Goal: Contribute content: Add original content to the website for others to see

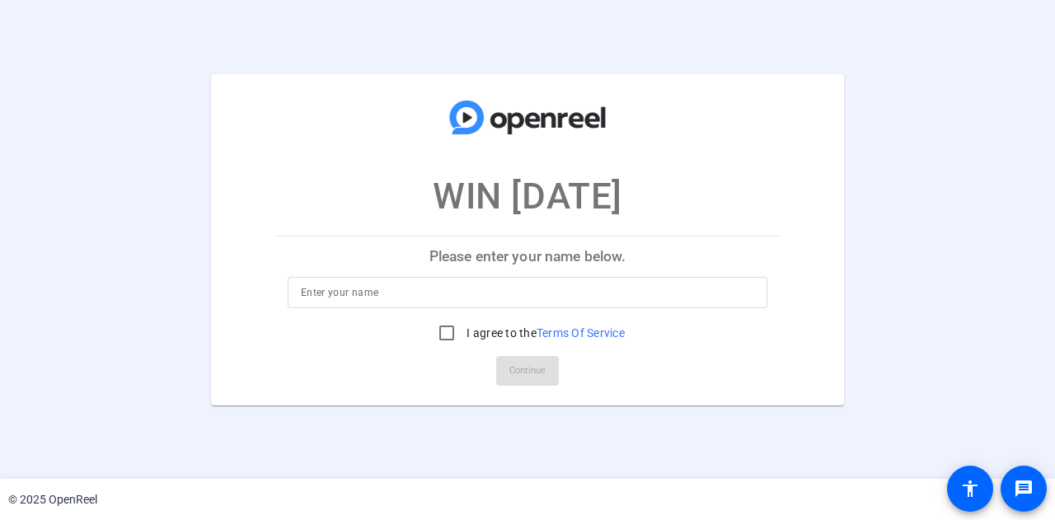
click at [336, 293] on input at bounding box center [527, 293] width 453 height 20
type input "Grace Ayub"
click at [445, 340] on input "I agree to the Terms Of Service" at bounding box center [446, 333] width 33 height 33
checkbox input "true"
click at [518, 370] on span "Continue" at bounding box center [527, 371] width 36 height 25
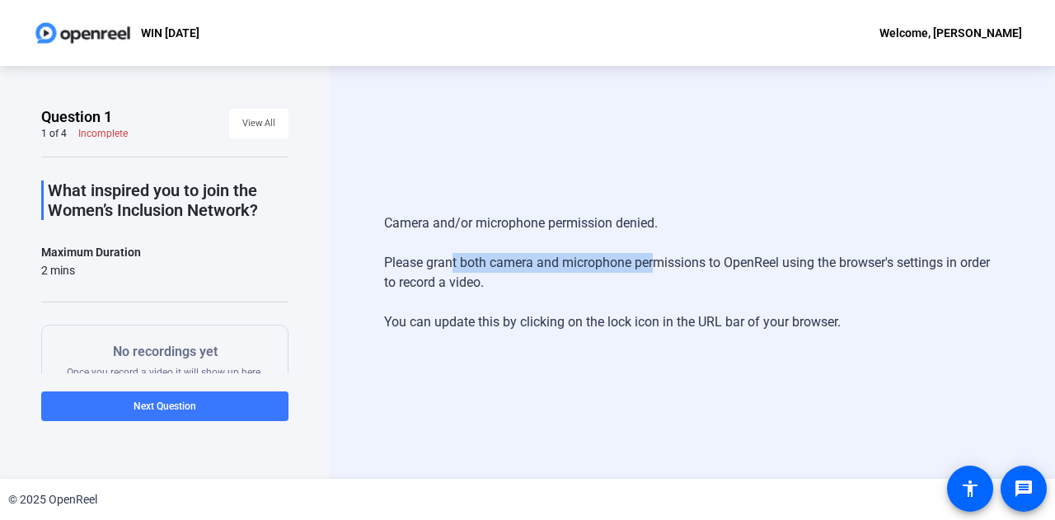
drag, startPoint x: 443, startPoint y: 270, endPoint x: 650, endPoint y: 270, distance: 207.7
click at [650, 270] on div "Camera and/or microphone permission denied. Please grant both camera and microp…" at bounding box center [692, 273] width 617 height 152
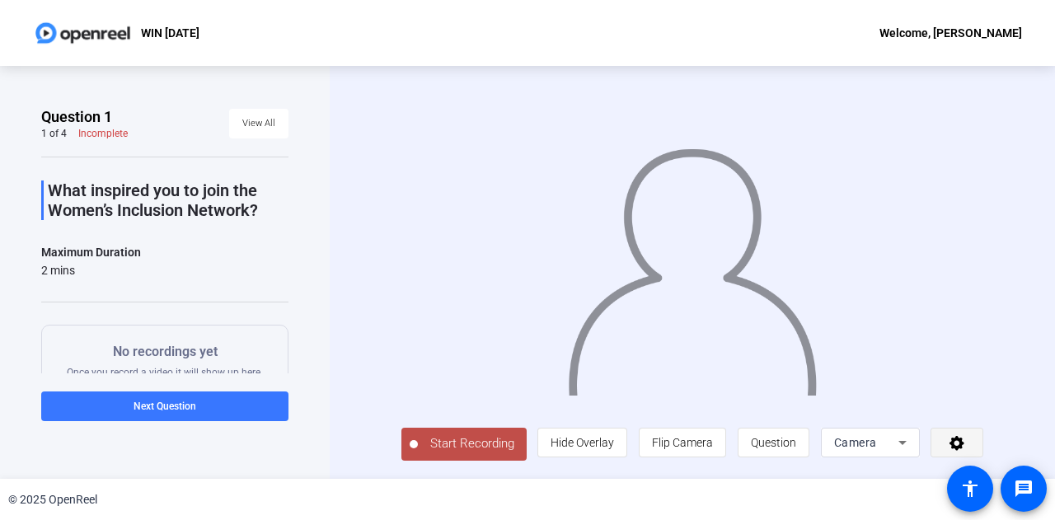
click at [964, 451] on icon at bounding box center [957, 442] width 19 height 16
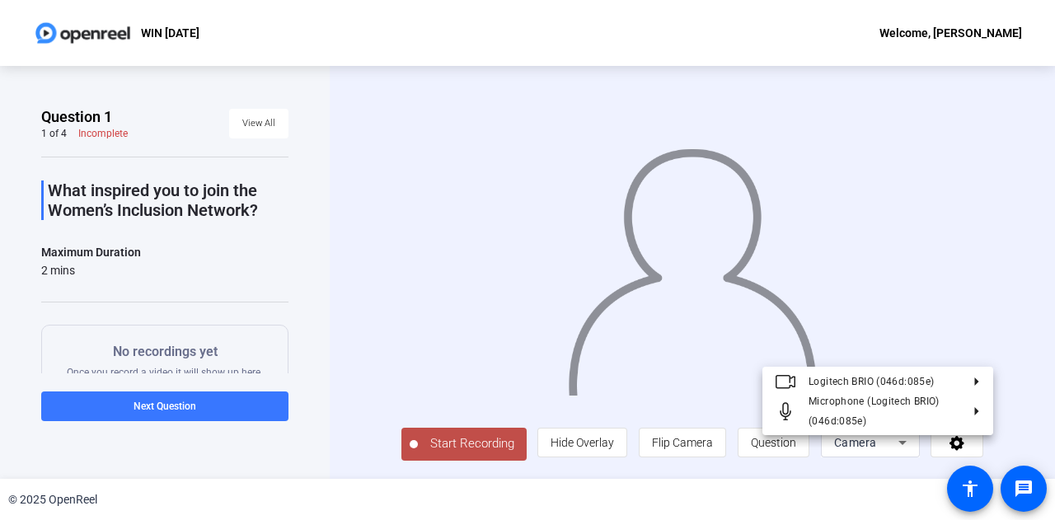
click at [901, 458] on div at bounding box center [527, 260] width 1055 height 520
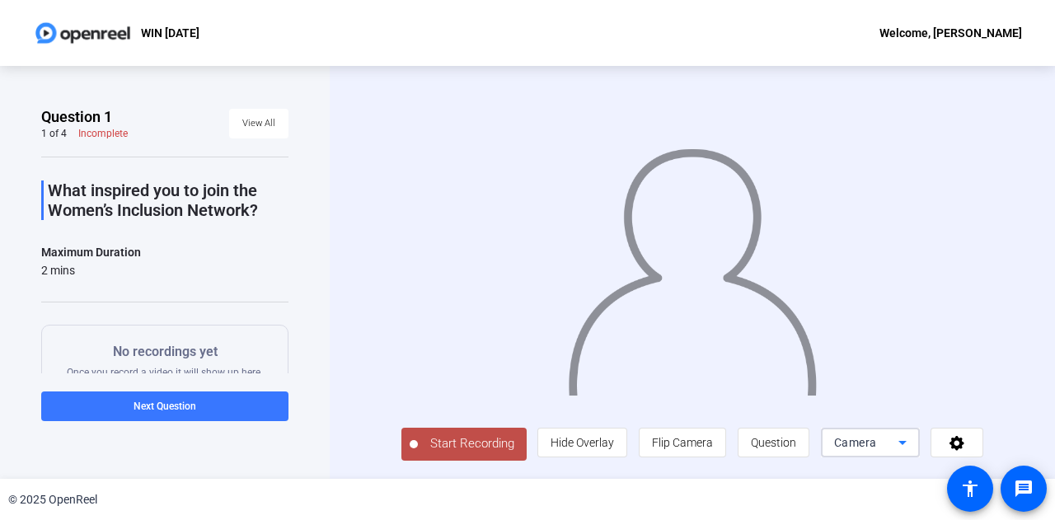
click at [913, 451] on icon at bounding box center [903, 443] width 20 height 20
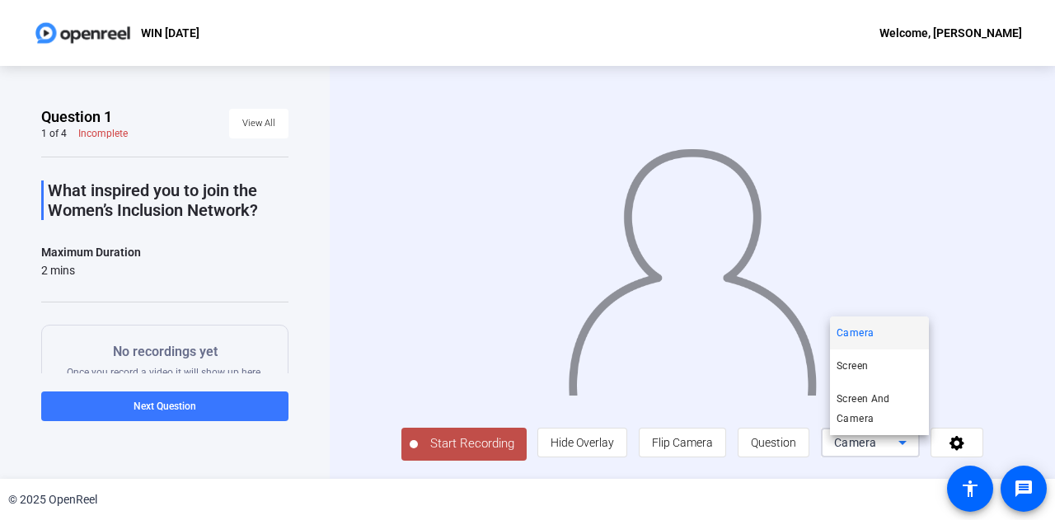
click at [918, 451] on div at bounding box center [527, 260] width 1055 height 520
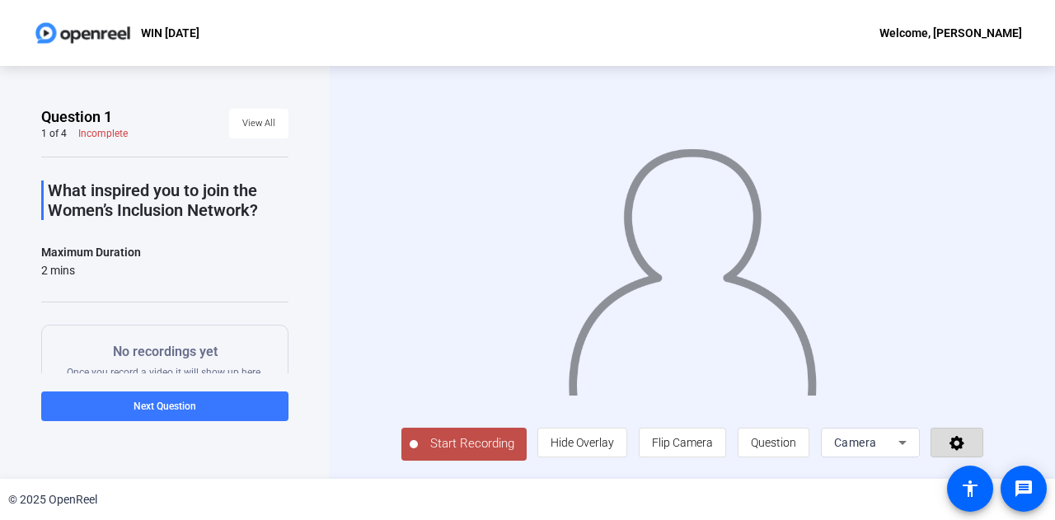
click at [964, 447] on icon at bounding box center [957, 443] width 15 height 15
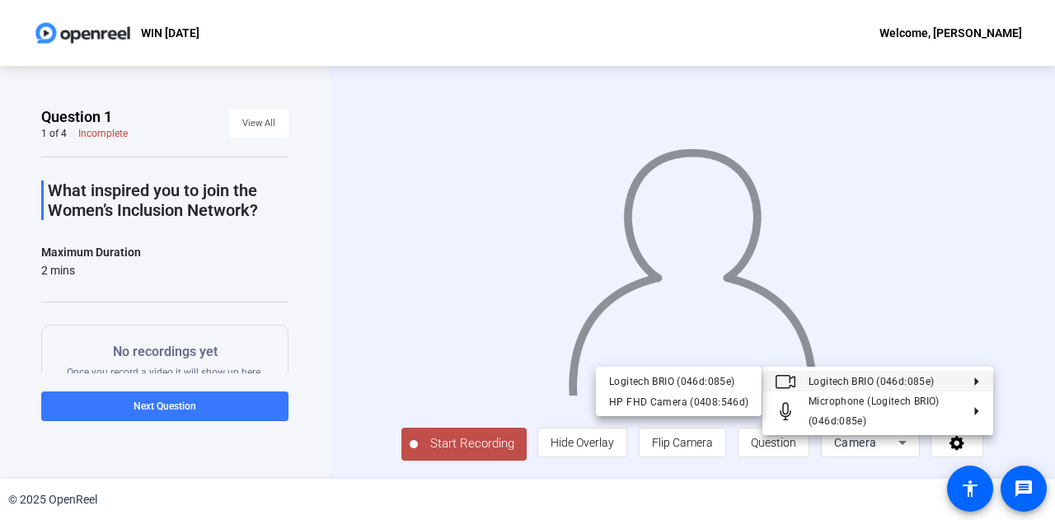
click at [898, 383] on span "Logitech BRIO (046d:085e)" at bounding box center [871, 382] width 125 height 12
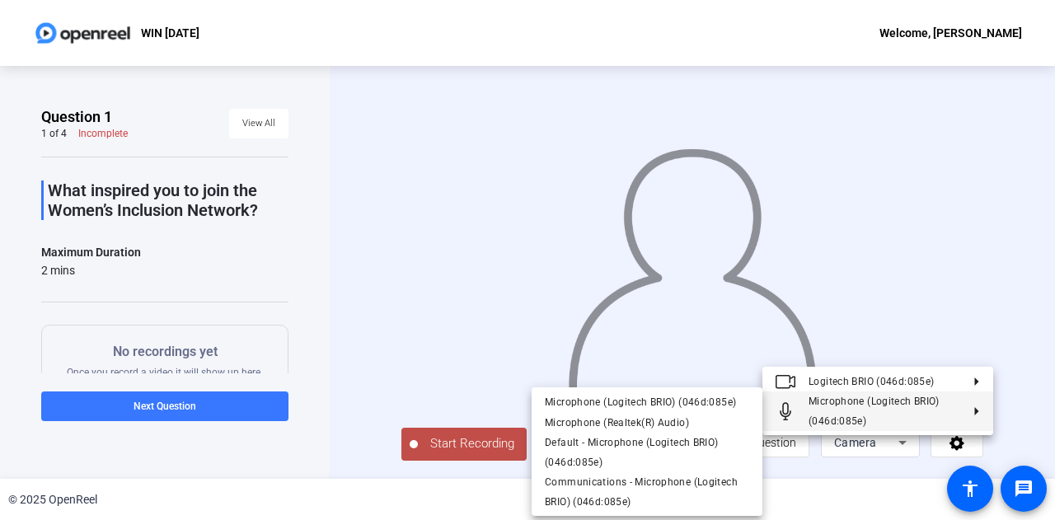
click at [1023, 499] on div at bounding box center [527, 260] width 1055 height 520
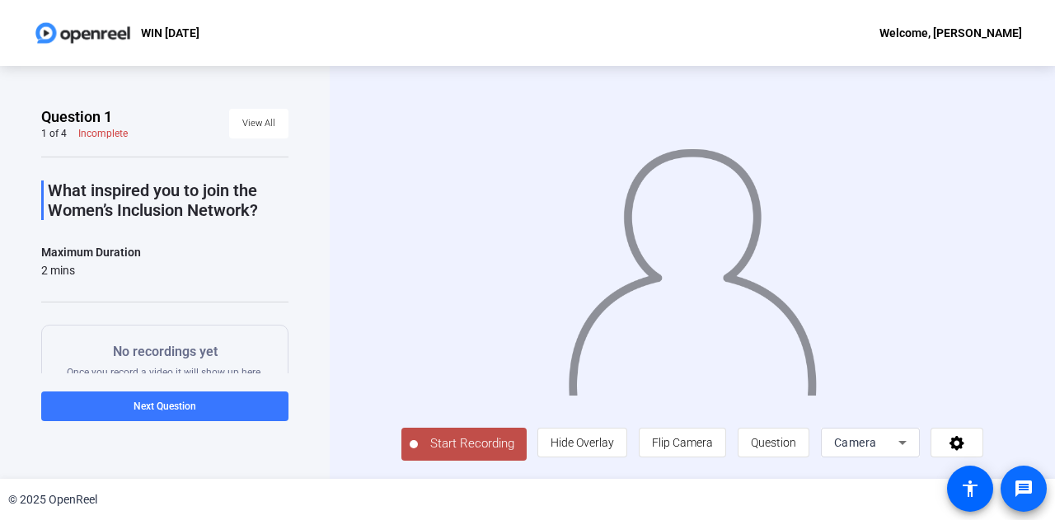
click at [1024, 490] on mat-icon "message" at bounding box center [1024, 489] width 20 height 20
click at [964, 451] on icon at bounding box center [957, 443] width 15 height 15
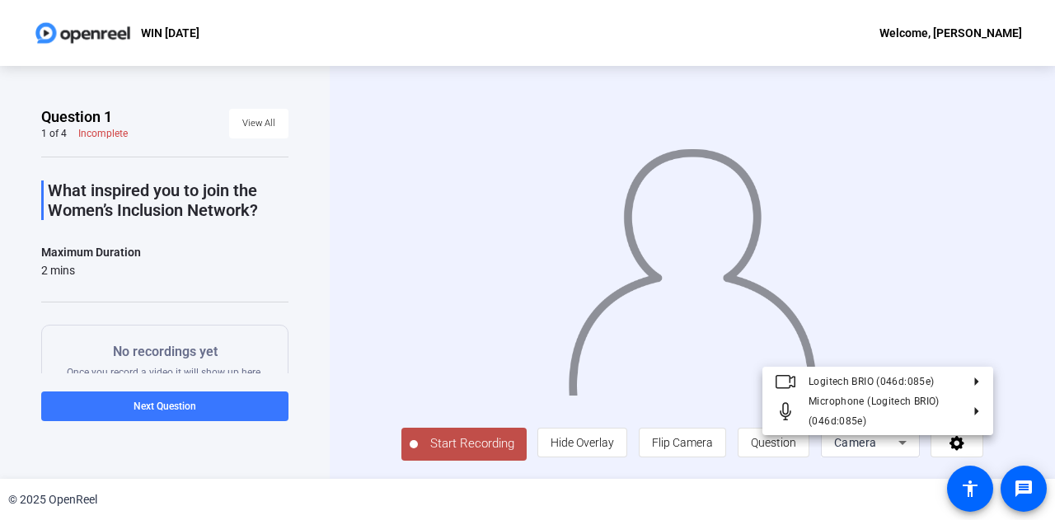
click at [912, 450] on div at bounding box center [527, 260] width 1055 height 520
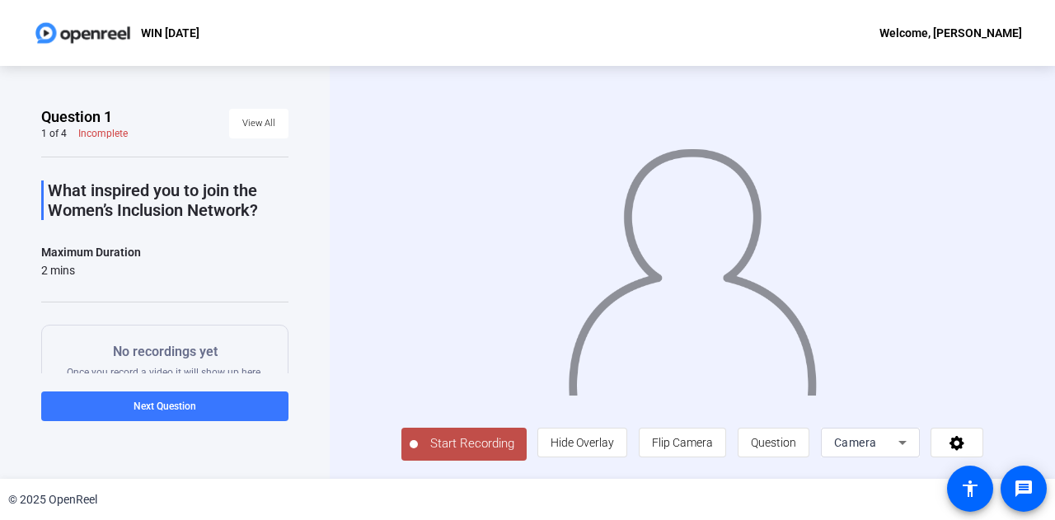
click at [922, 494] on div "© 2025 OpenReel" at bounding box center [527, 499] width 1055 height 41
click at [962, 489] on mat-icon "accessibility" at bounding box center [970, 489] width 20 height 20
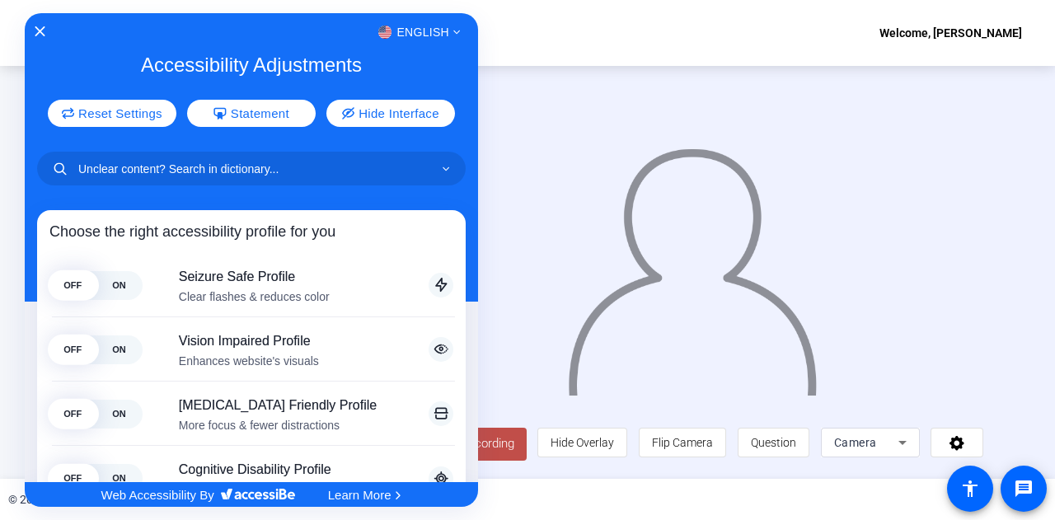
click at [651, 321] on div at bounding box center [527, 260] width 1055 height 520
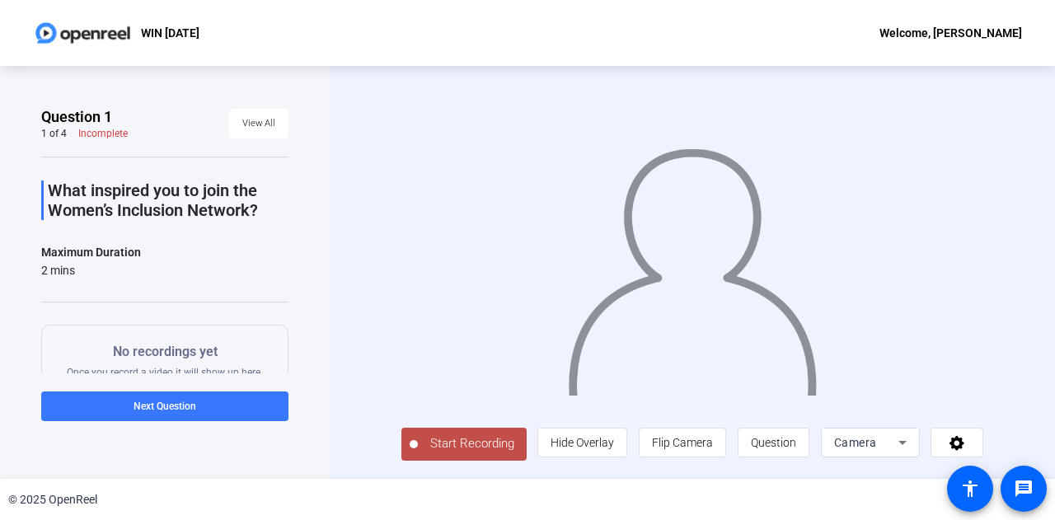
click at [519, 12] on div "WIN September 2025 Welcome, Grace Ayub" at bounding box center [527, 33] width 1055 height 66
click at [491, 48] on div "WIN September 2025 Welcome, Grace Ayub" at bounding box center [527, 33] width 1055 height 66
click at [967, 441] on icon at bounding box center [957, 442] width 19 height 16
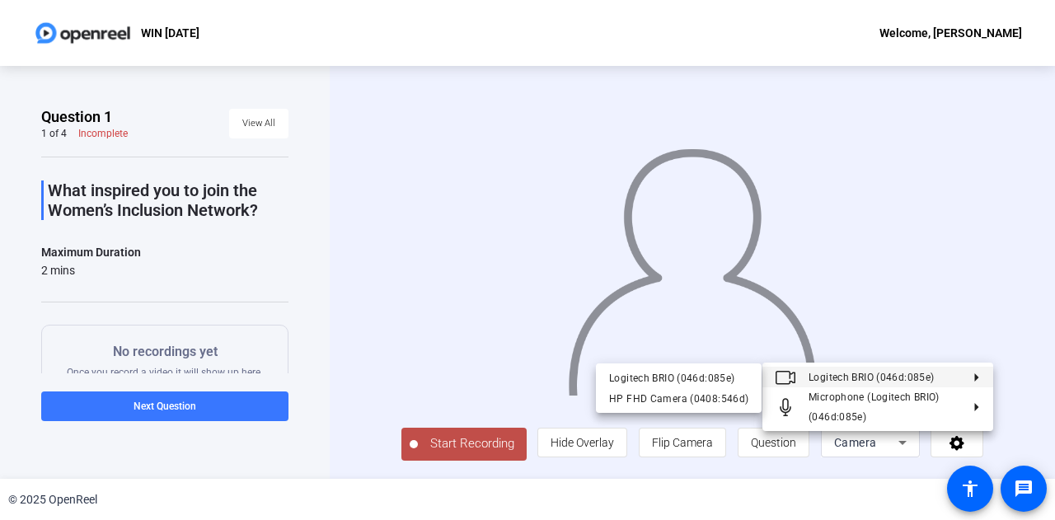
click at [974, 378] on polygon at bounding box center [976, 377] width 4 height 8
click at [668, 405] on div "HP FHD Camera (0408:546d)" at bounding box center [678, 398] width 139 height 20
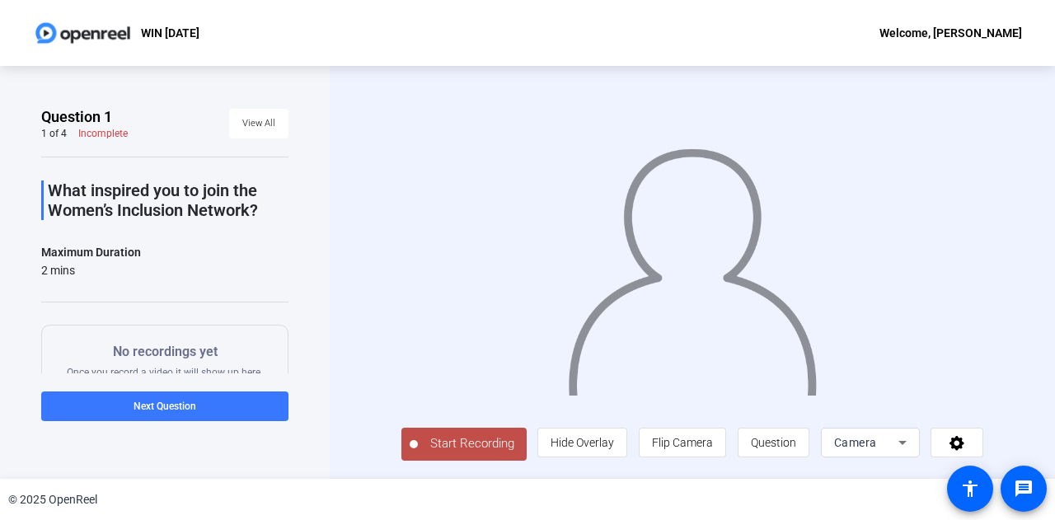
click at [435, 451] on span "Start Recording" at bounding box center [472, 443] width 109 height 19
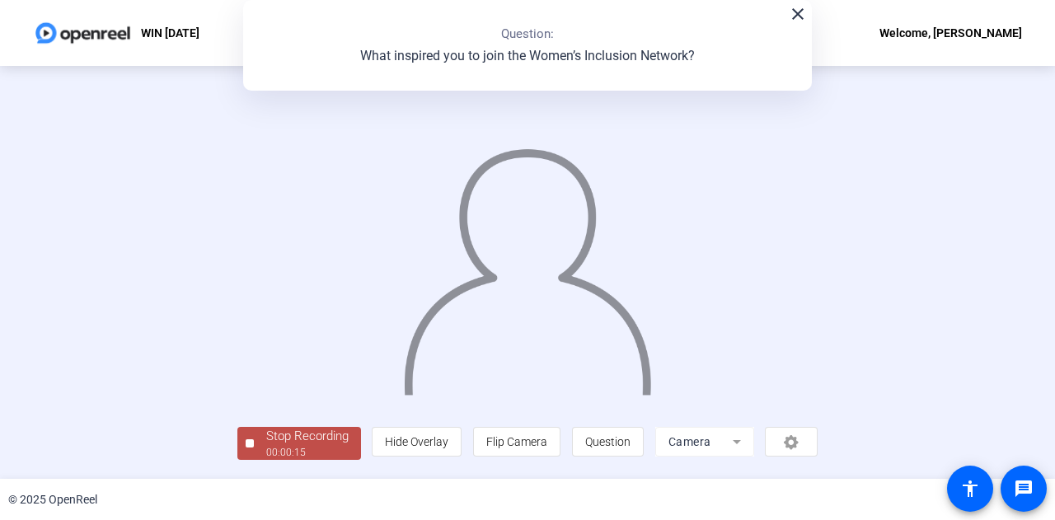
click at [458, 303] on img at bounding box center [527, 264] width 251 height 261
click at [266, 439] on div "Stop Recording" at bounding box center [307, 436] width 82 height 19
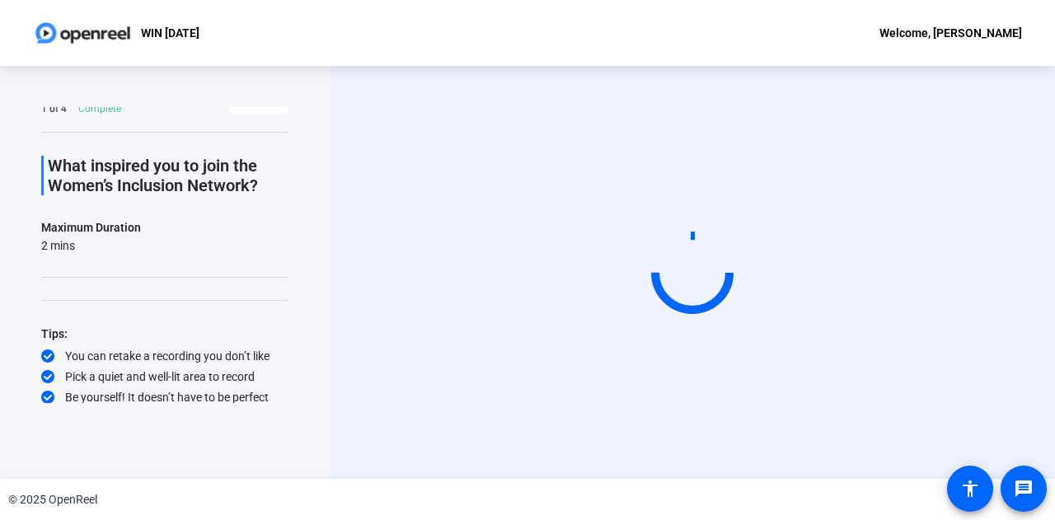
scroll to position [25, 0]
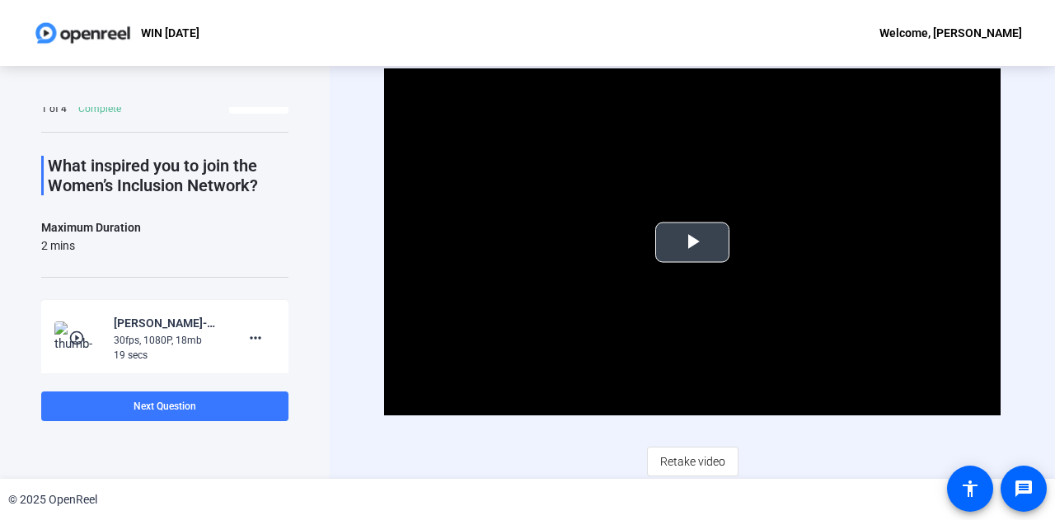
click at [692, 242] on span "Video Player" at bounding box center [692, 242] width 0 height 0
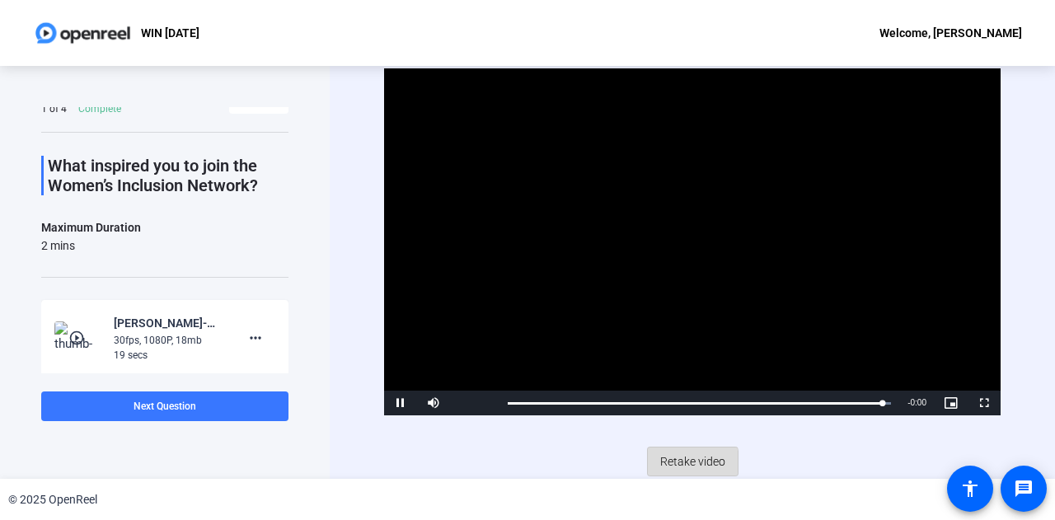
click at [679, 462] on span "Retake video" at bounding box center [692, 461] width 65 height 31
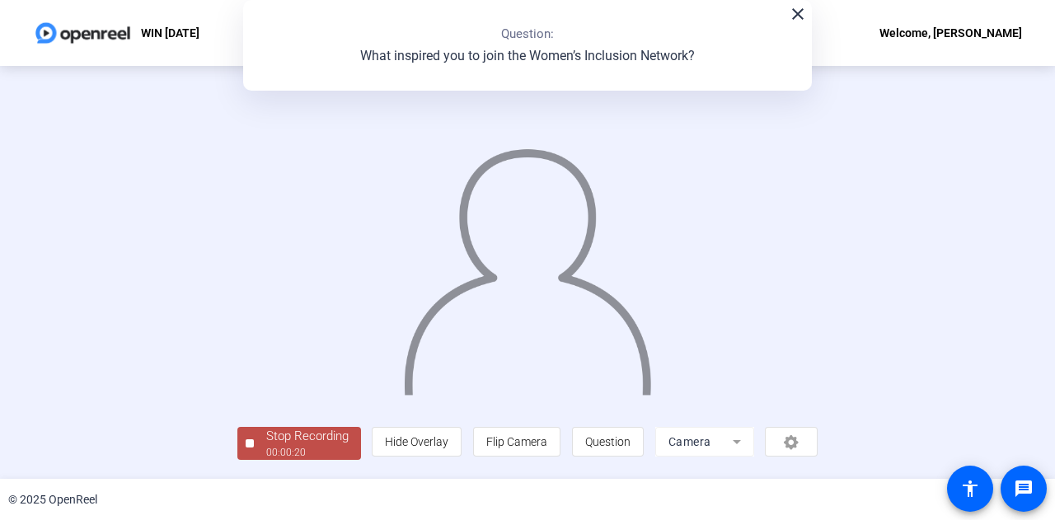
scroll to position [82, 0]
click at [266, 451] on div "00:00:21" at bounding box center [307, 452] width 82 height 15
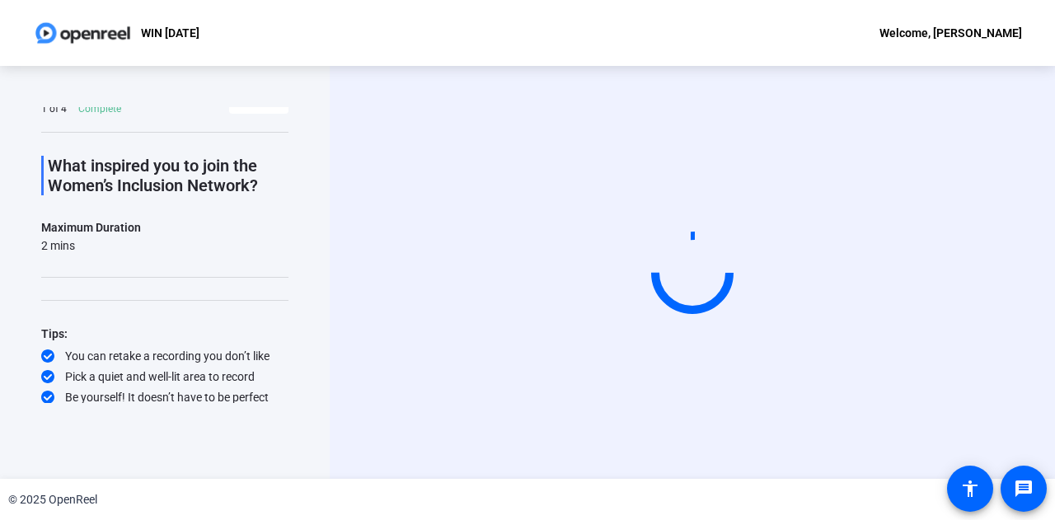
scroll to position [0, 0]
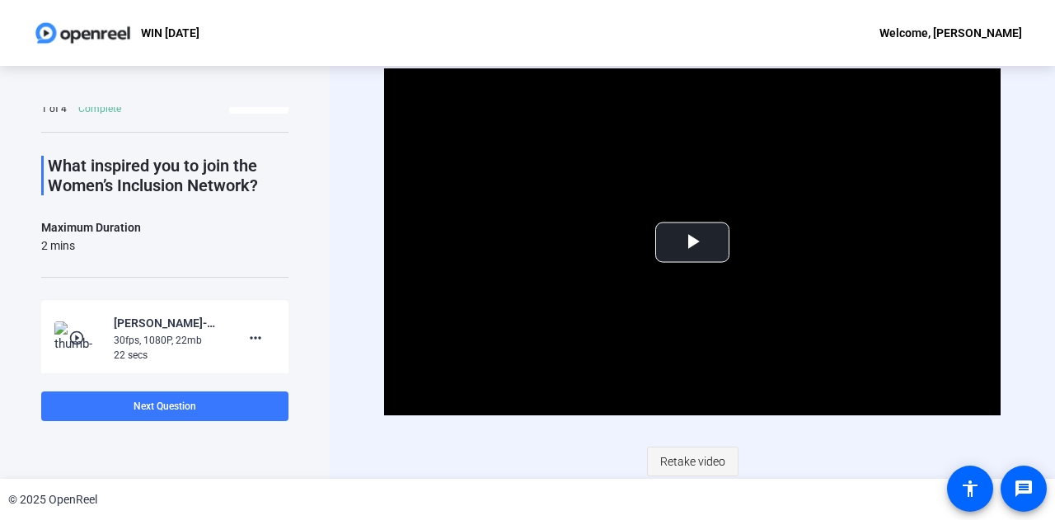
click at [682, 449] on span "Retake video" at bounding box center [692, 461] width 65 height 31
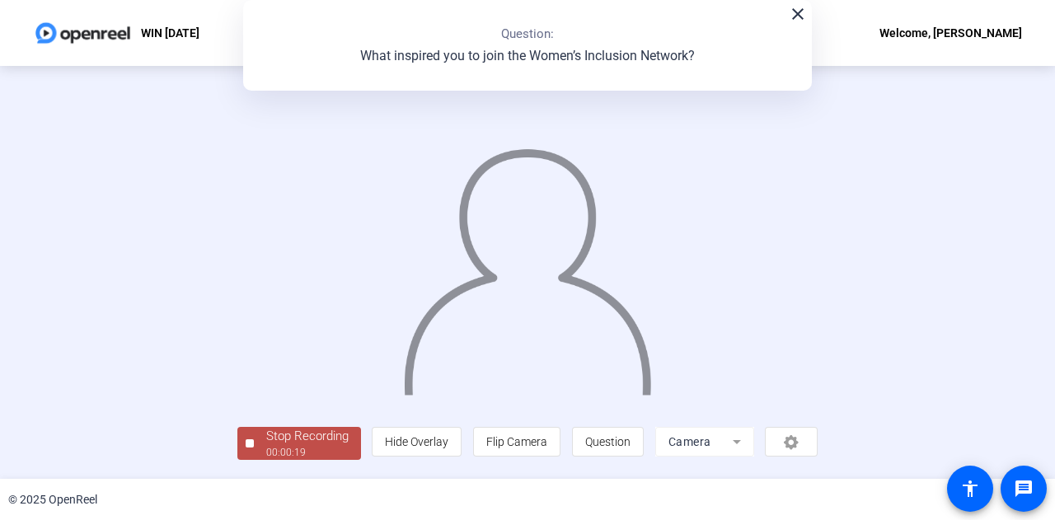
scroll to position [82, 0]
click at [266, 453] on div "00:00:20" at bounding box center [307, 452] width 82 height 15
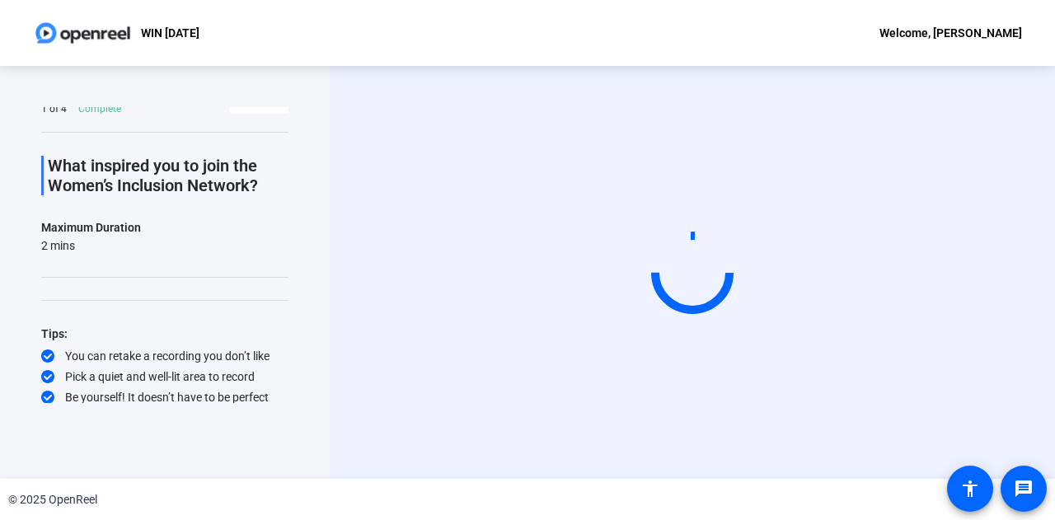
scroll to position [0, 0]
click at [338, 345] on div "Start Recording" at bounding box center [692, 272] width 725 height 413
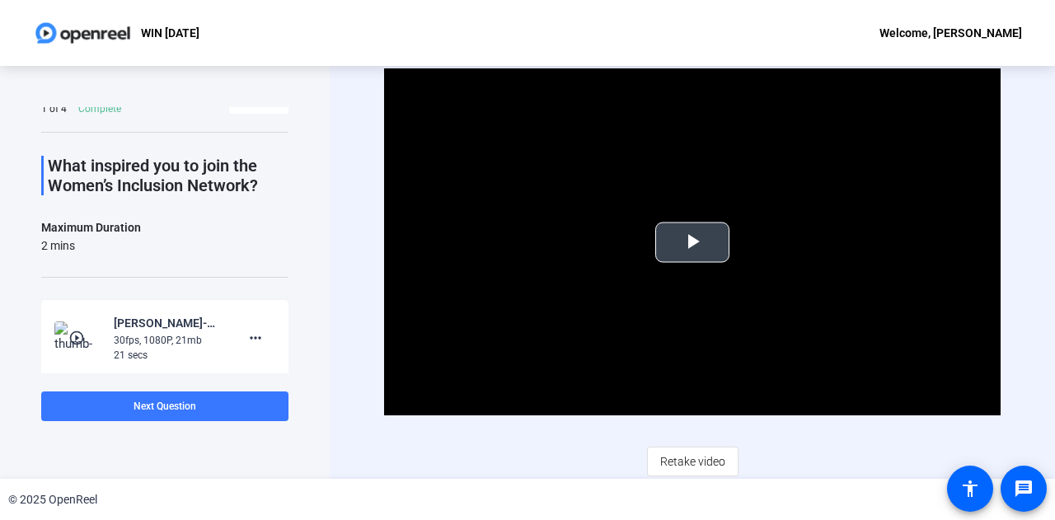
click at [692, 242] on span "Video Player" at bounding box center [692, 242] width 0 height 0
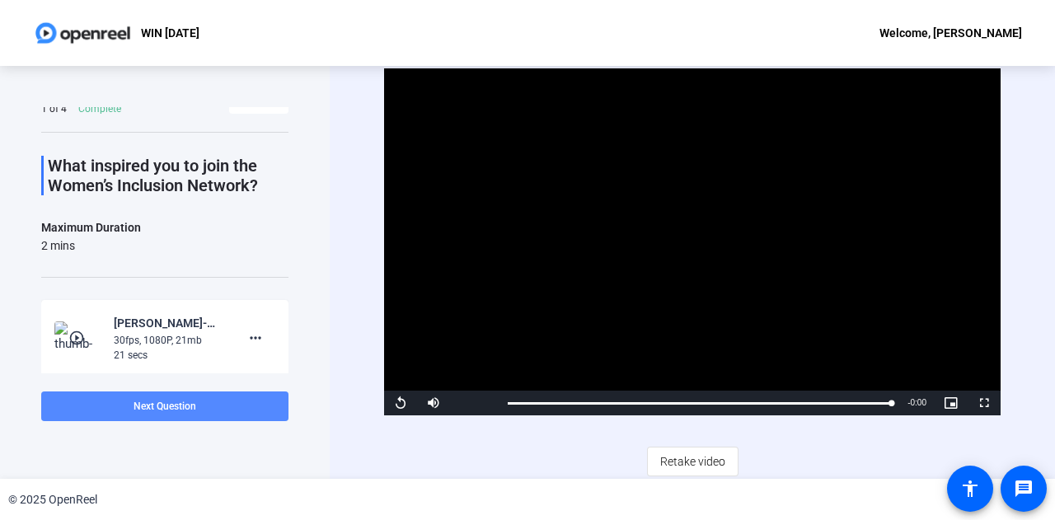
click at [199, 406] on span at bounding box center [164, 407] width 247 height 40
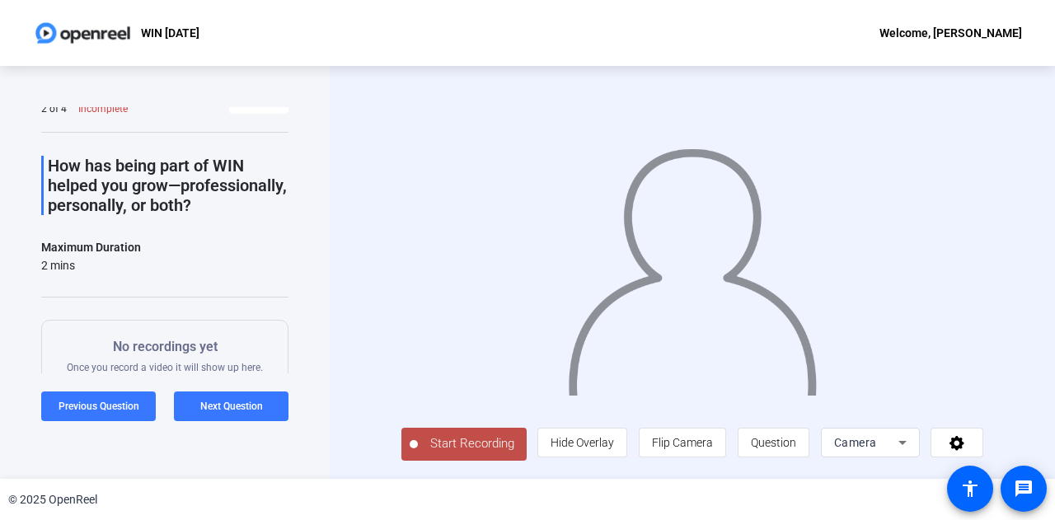
click at [436, 446] on span "Start Recording" at bounding box center [472, 443] width 109 height 19
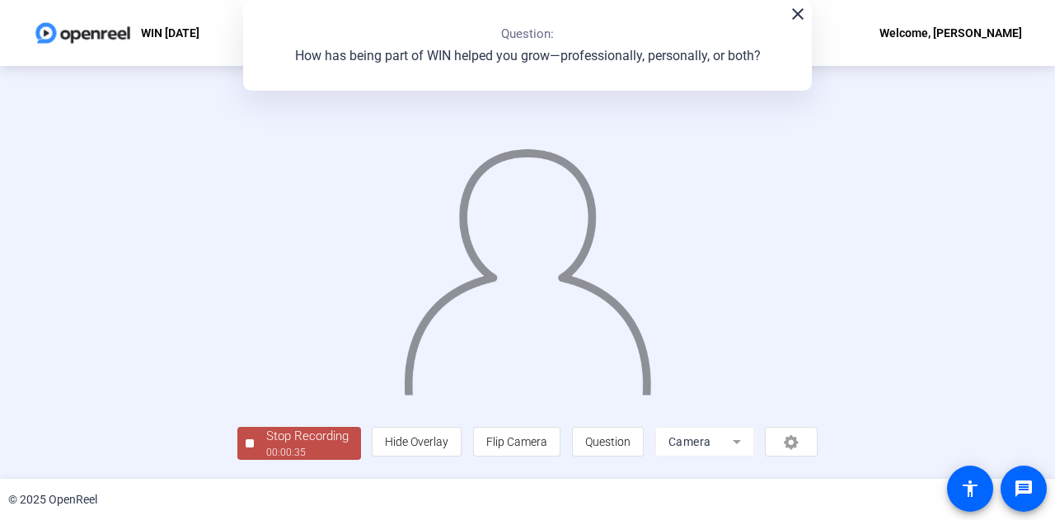
scroll to position [82, 0]
click at [266, 446] on div "Stop Recording" at bounding box center [307, 436] width 82 height 19
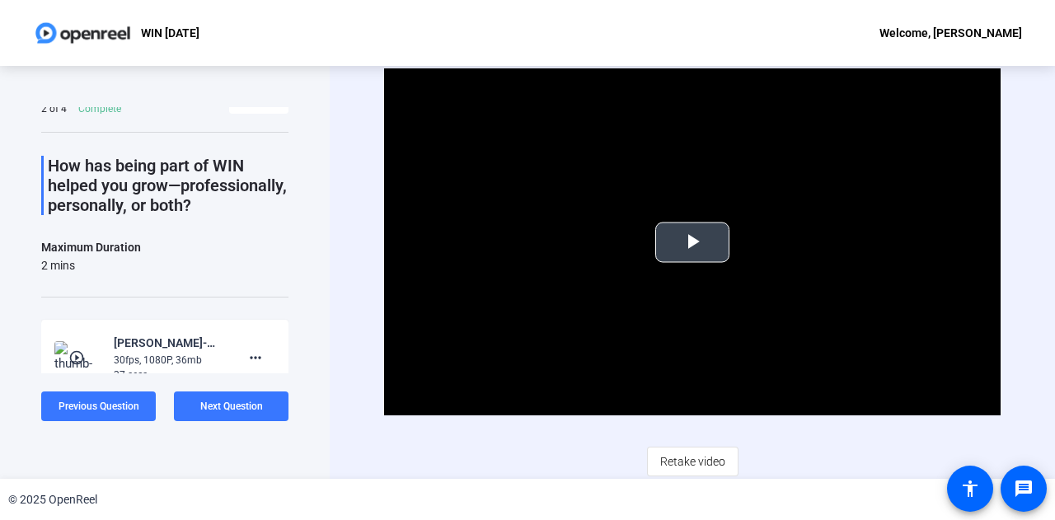
click at [692, 242] on span "Video Player" at bounding box center [692, 242] width 0 height 0
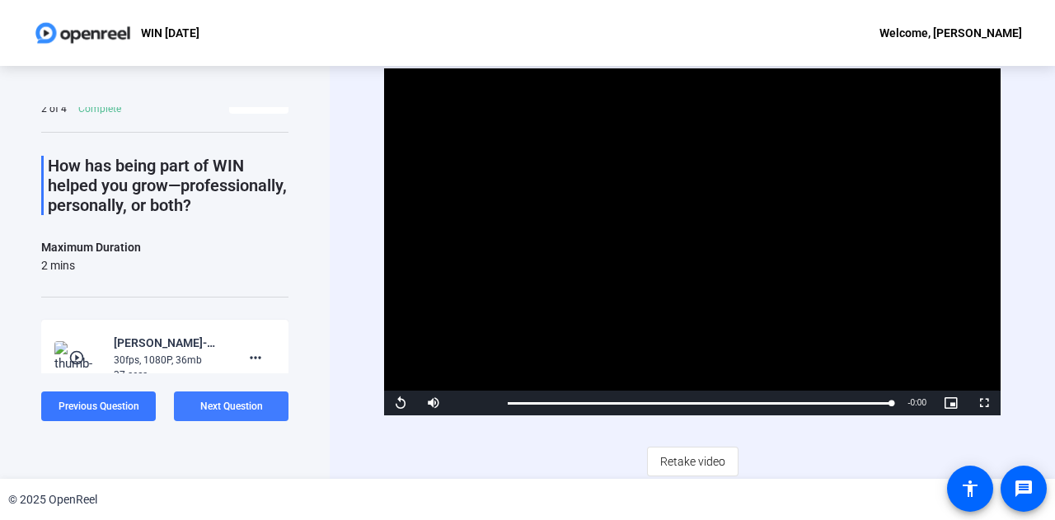
click at [216, 410] on span "Next Question" at bounding box center [231, 407] width 63 height 12
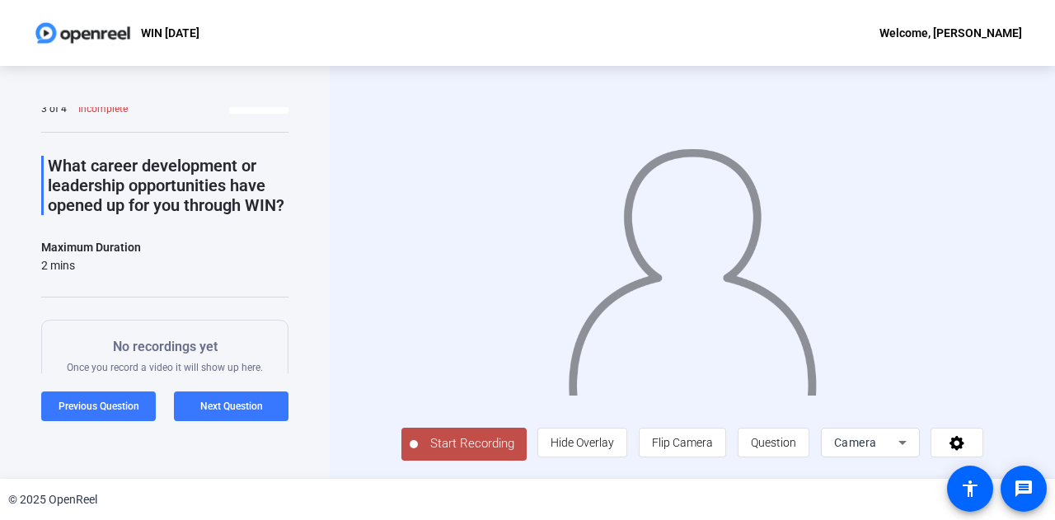
click at [444, 449] on span "Start Recording" at bounding box center [472, 443] width 109 height 19
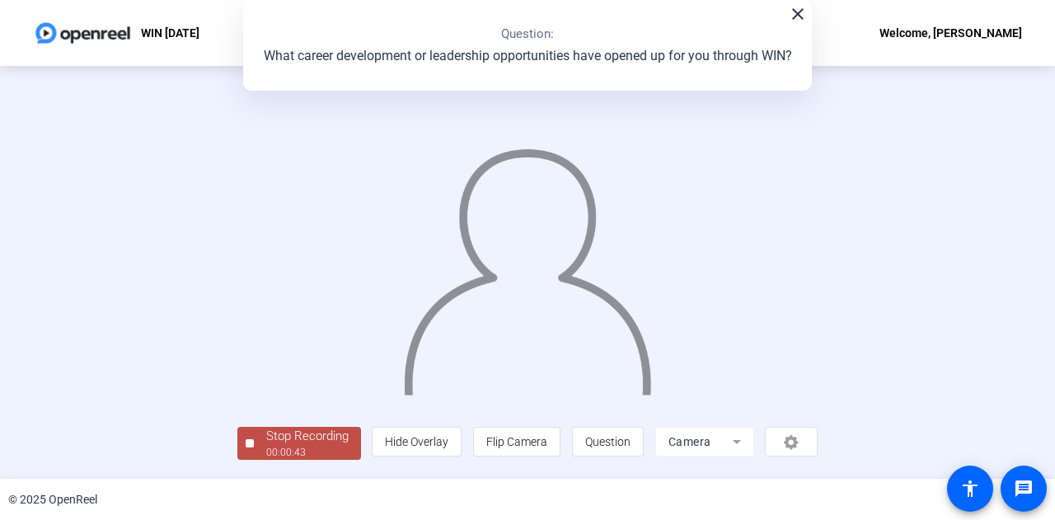
scroll to position [82, 0]
click at [116, 464] on div "Question 3 3 of 4 Complete View All What career development or leadership oppor…" at bounding box center [527, 272] width 1055 height 413
click at [266, 449] on div "00:00:44" at bounding box center [307, 452] width 82 height 15
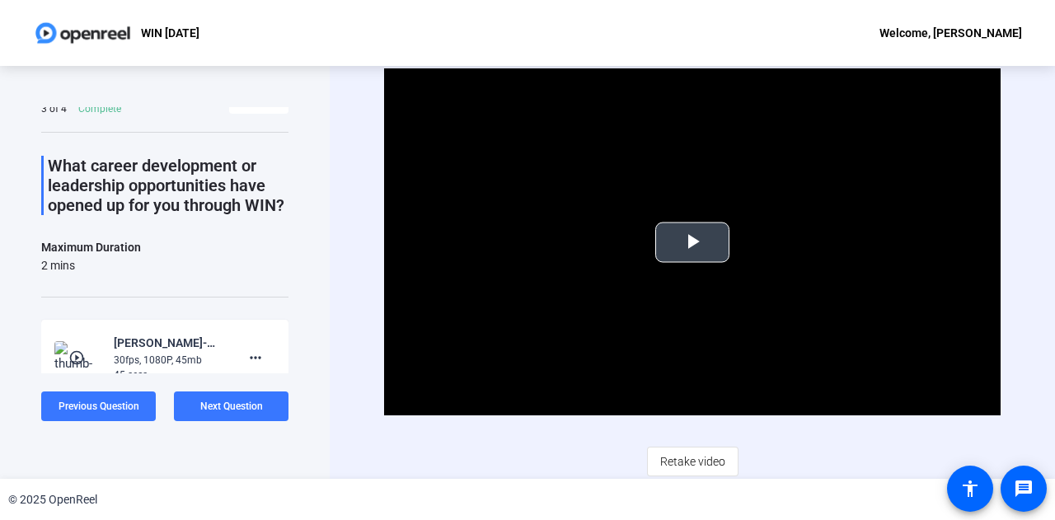
click at [692, 242] on span "Video Player" at bounding box center [692, 242] width 0 height 0
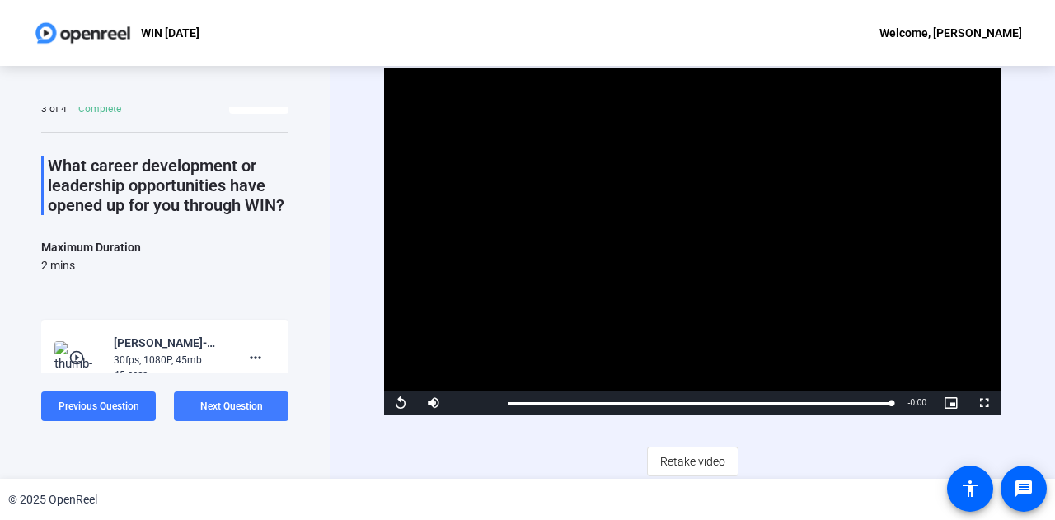
click at [265, 398] on span at bounding box center [231, 407] width 115 height 40
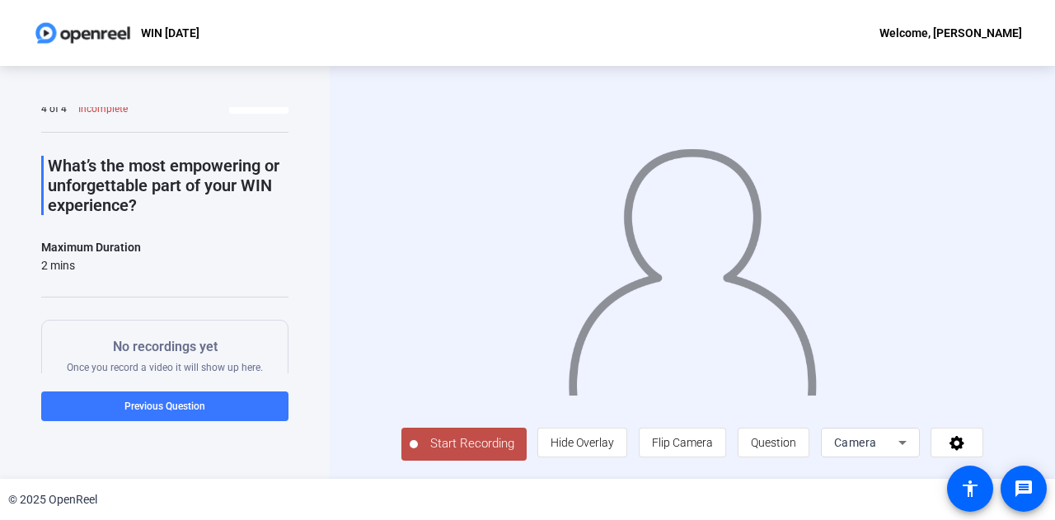
click at [471, 445] on span "Start Recording" at bounding box center [472, 443] width 109 height 19
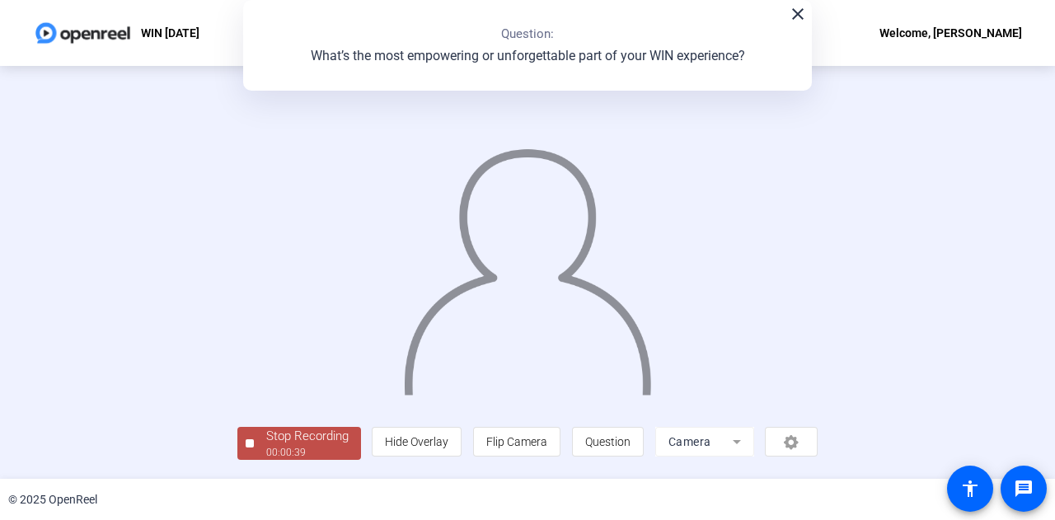
scroll to position [82, 0]
click at [266, 460] on div "00:00:40" at bounding box center [307, 452] width 82 height 15
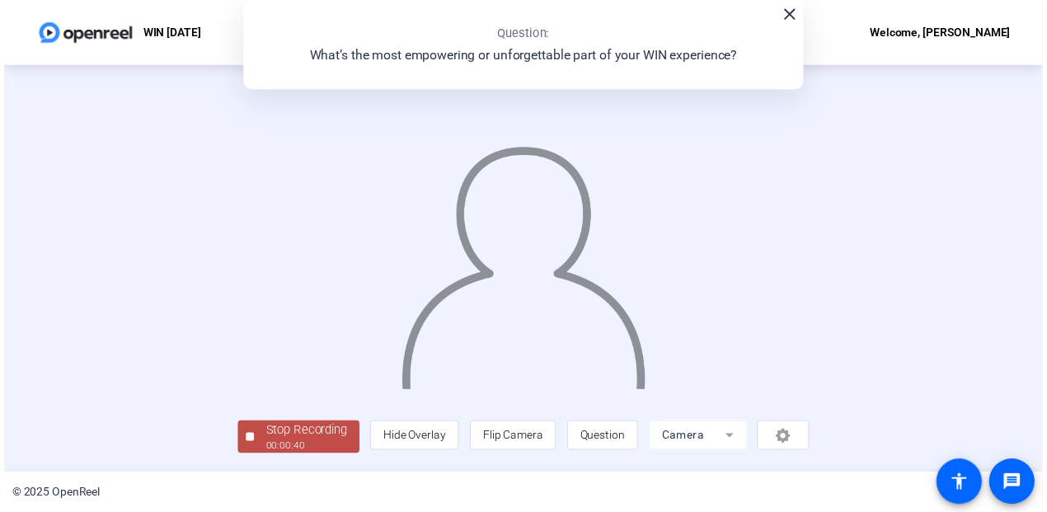
scroll to position [0, 0]
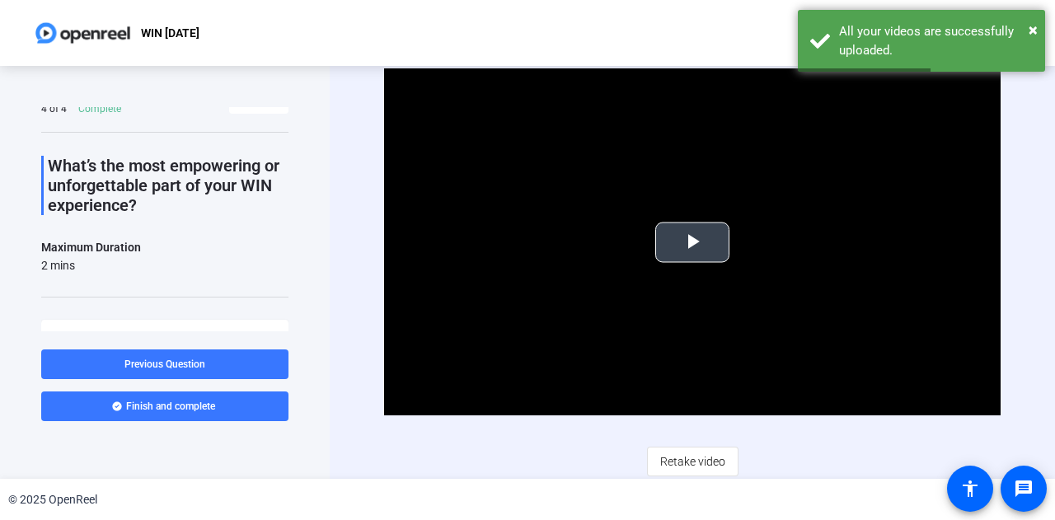
click at [692, 242] on span "Video Player" at bounding box center [692, 242] width 0 height 0
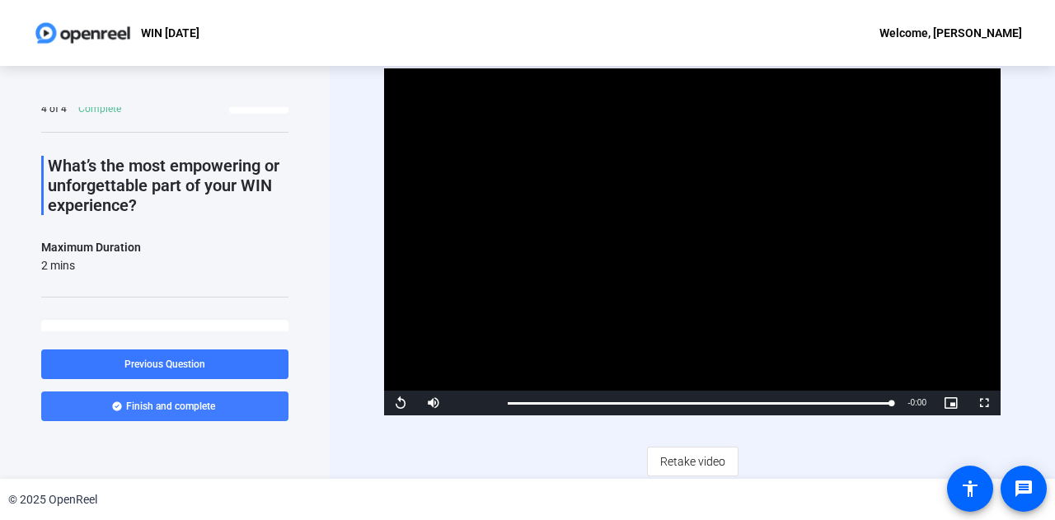
click at [196, 401] on span "Finish and complete" at bounding box center [170, 406] width 89 height 13
